Goal: Information Seeking & Learning: Learn about a topic

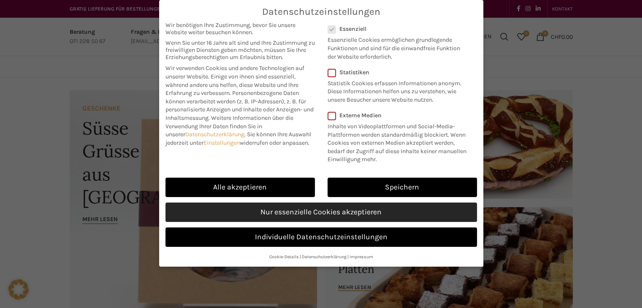
click at [334, 209] on link "Nur essenzielle Cookies akzeptieren" at bounding box center [322, 212] width 312 height 19
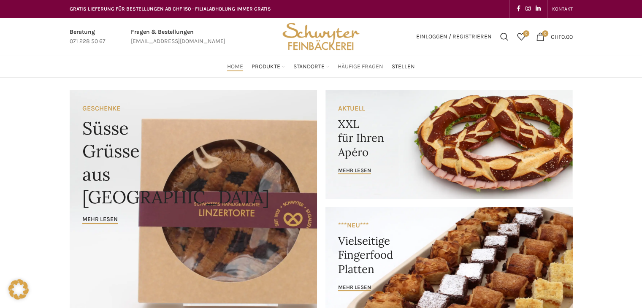
click at [373, 67] on span "Häufige Fragen" at bounding box center [361, 67] width 46 height 8
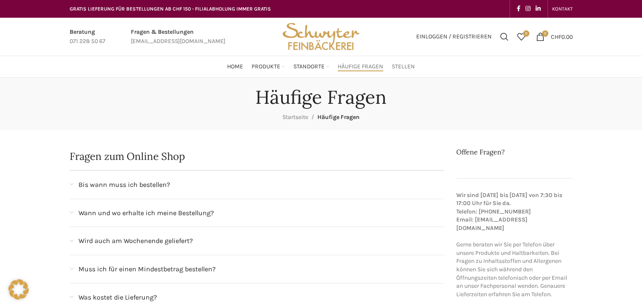
click at [397, 65] on span "Stellen" at bounding box center [403, 67] width 23 height 8
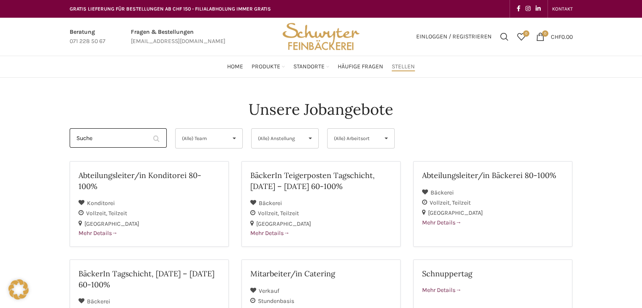
click at [121, 140] on input "Suche" at bounding box center [118, 137] width 97 height 19
click at [209, 136] on span "(Alle) Team" at bounding box center [202, 138] width 40 height 19
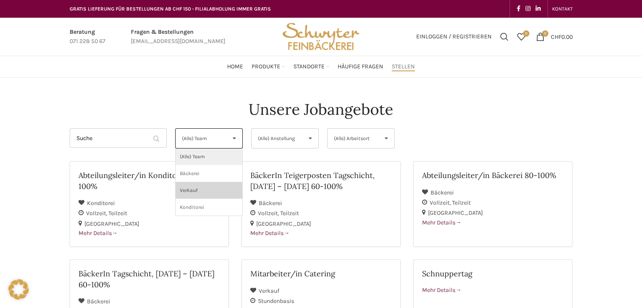
click at [197, 188] on li "Verkauf" at bounding box center [209, 190] width 67 height 17
select select "134"
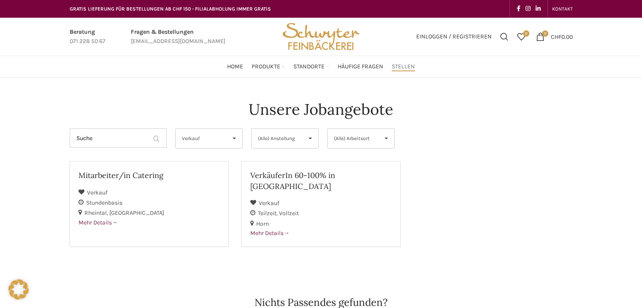
click at [288, 142] on span "(Alle) Anstellung" at bounding box center [278, 138] width 40 height 19
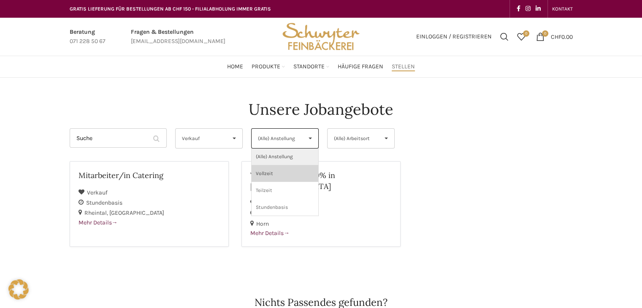
click at [279, 177] on li "Vollzeit" at bounding box center [285, 173] width 67 height 17
select select "139"
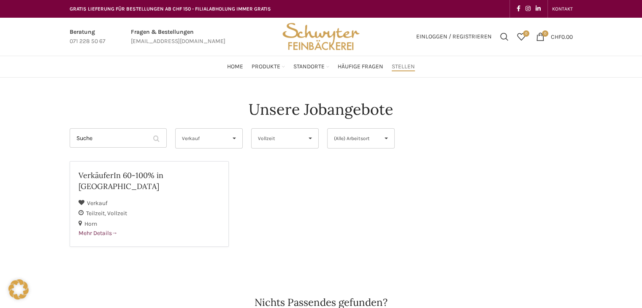
click at [356, 136] on span "(Alle) Arbeitsort" at bounding box center [354, 138] width 40 height 19
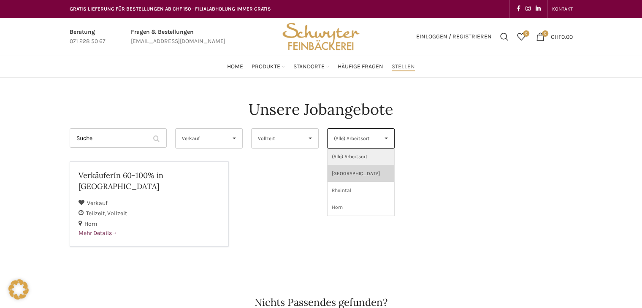
click at [349, 174] on li "St. Gallen" at bounding box center [361, 173] width 67 height 17
select select "133"
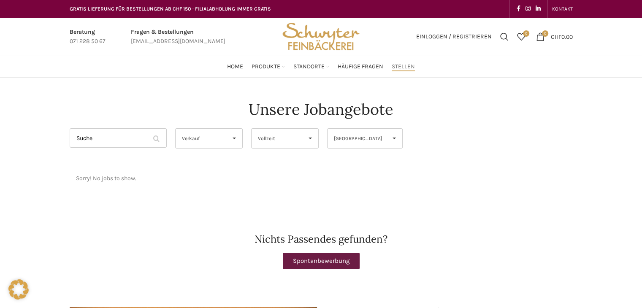
click at [226, 135] on span "▾" at bounding box center [234, 138] width 16 height 19
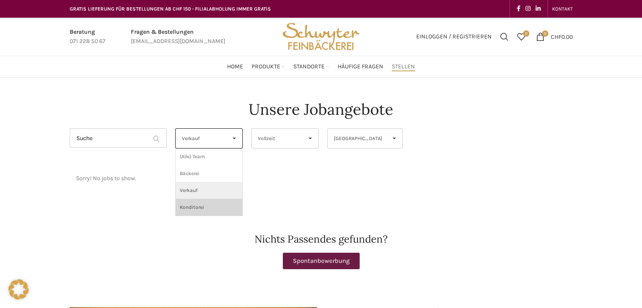
click at [197, 207] on li "Konditorei" at bounding box center [209, 207] width 67 height 17
select select "138"
